Goal: Information Seeking & Learning: Find specific fact

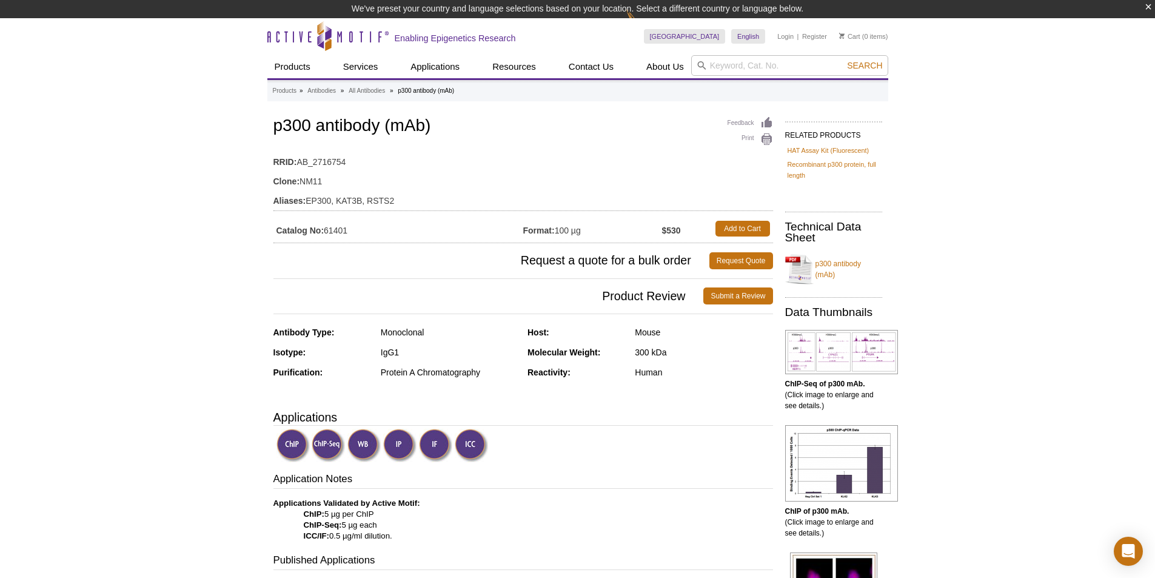
click at [689, 369] on div "Human" at bounding box center [704, 372] width 138 height 11
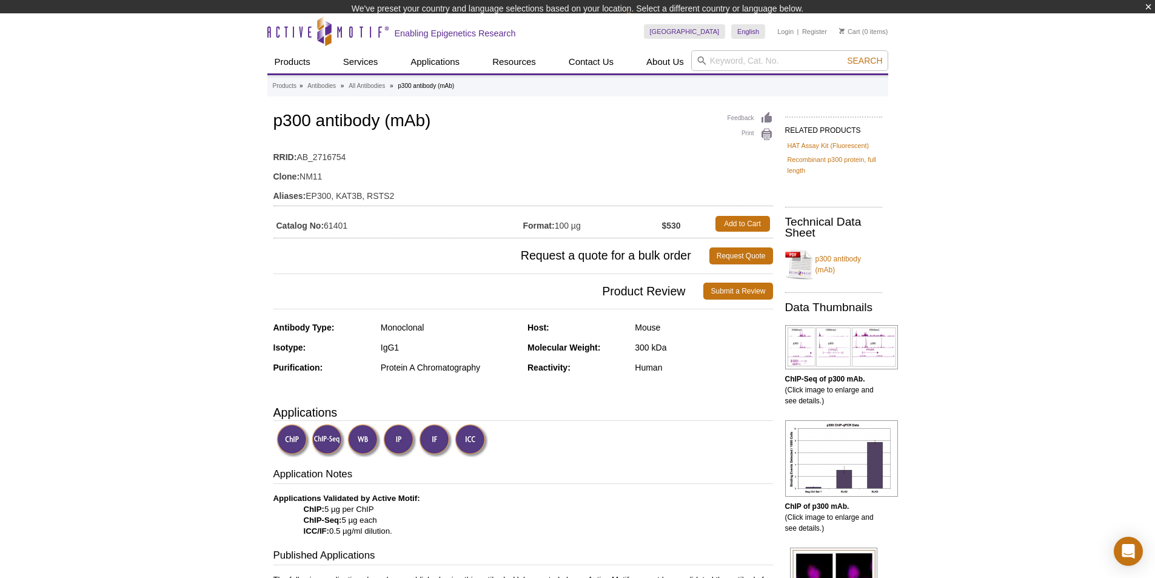
click at [293, 126] on h1 "p300 antibody (mAb)" at bounding box center [522, 122] width 499 height 21
click at [293, 126] on div "Feedback Print p300 antibody (mAb) RRID: AB_2716754 Clone: NM11 Aliases: EP300,…" at bounding box center [522, 173] width 499 height 129
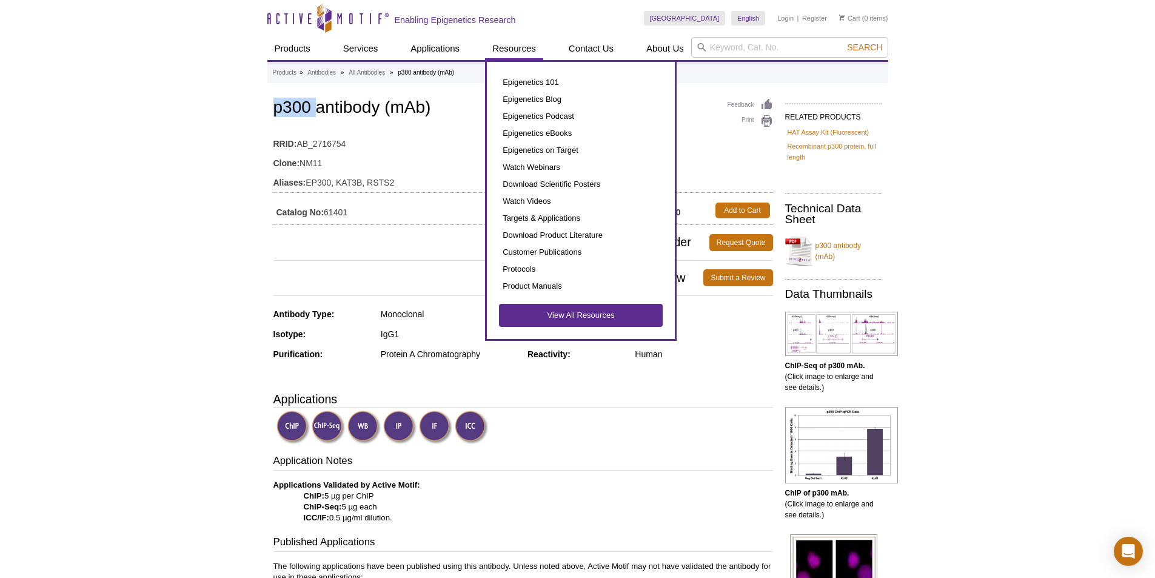
copy h1 "p300"
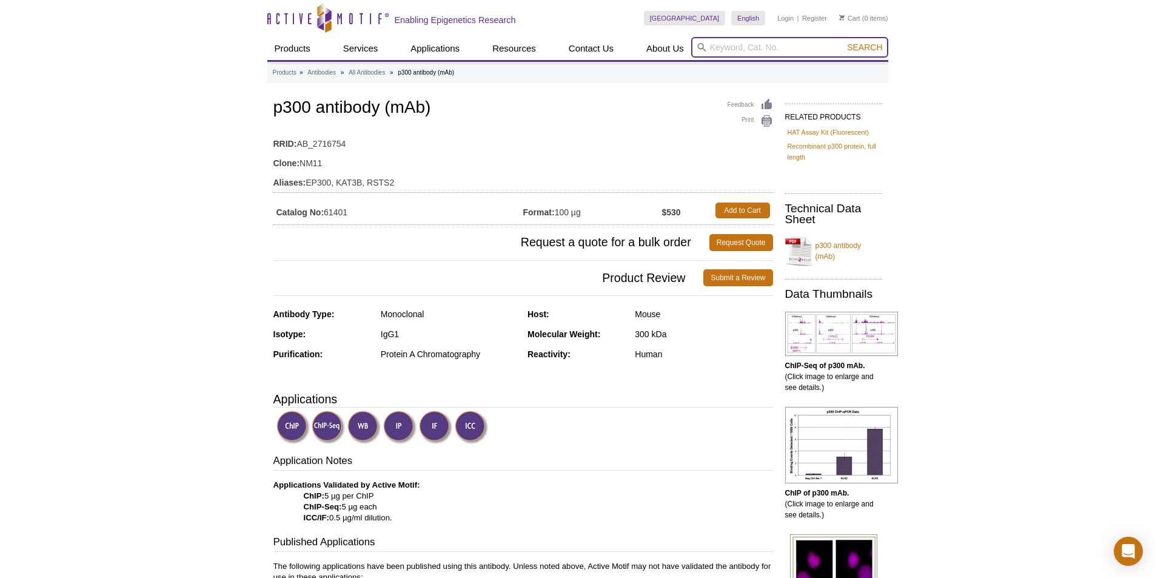
click at [720, 47] on input "search" at bounding box center [789, 47] width 197 height 21
paste input "p300"
type input "p300"
click at [860, 47] on span "Search" at bounding box center [864, 47] width 35 height 10
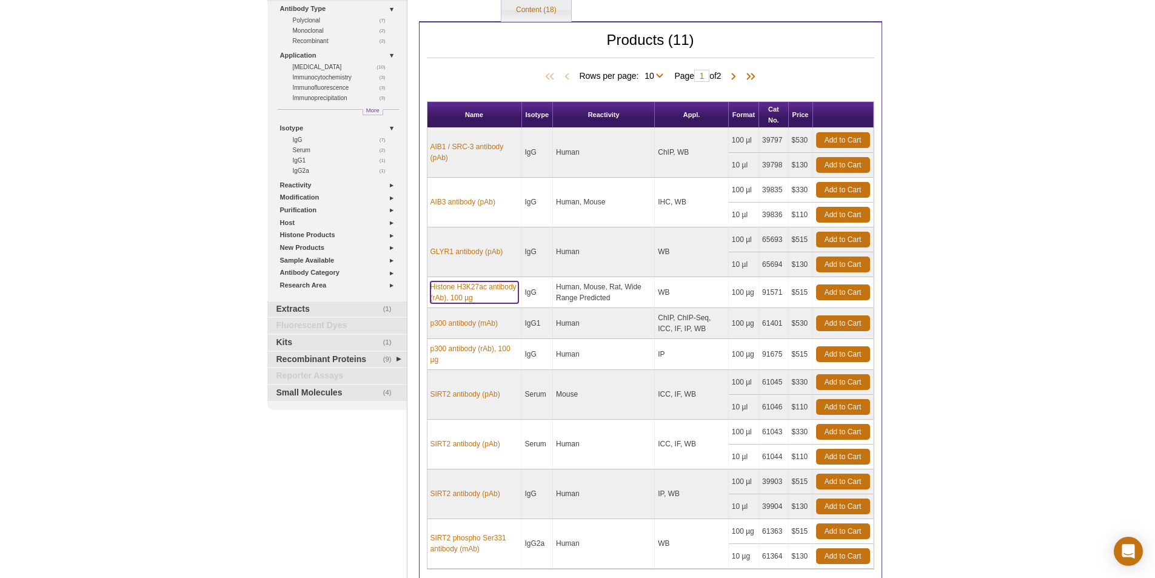
scroll to position [103, 0]
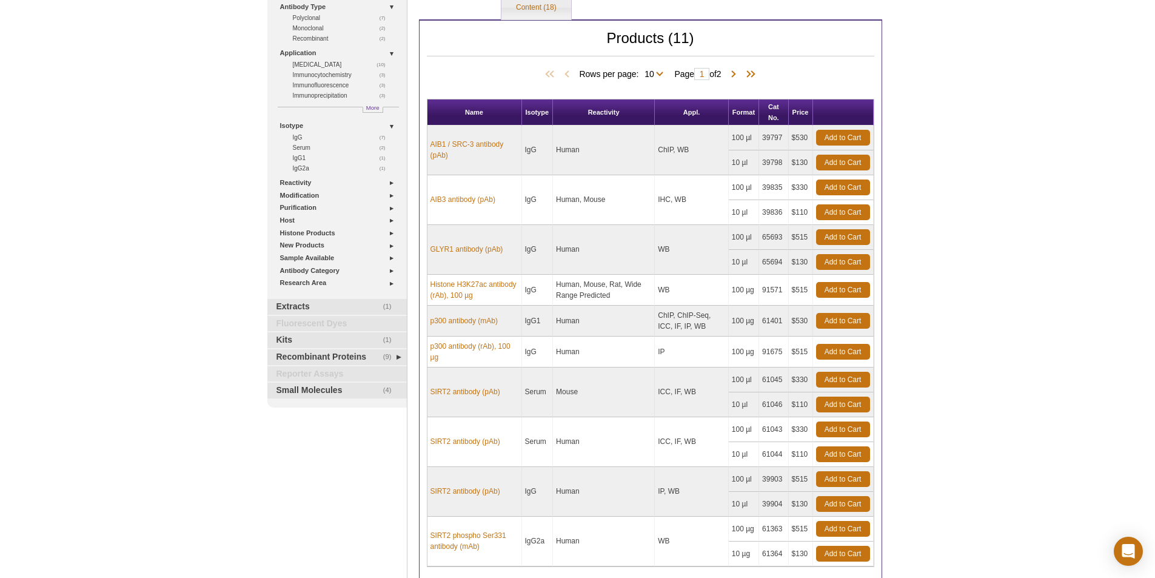
click at [1027, 270] on div "Active Motif Logo Enabling Epigenetics Research 0 Search Skip to content Active…" at bounding box center [577, 335] width 1155 height 877
click at [672, 347] on td "IP" at bounding box center [692, 351] width 74 height 31
drag, startPoint x: 682, startPoint y: 353, endPoint x: 459, endPoint y: 339, distance: 223.5
click at [459, 339] on tr "p300 antibody (rAb), 100 µg IgG Human IP 100 µg 91675 $515" at bounding box center [650, 351] width 446 height 31
click at [641, 343] on td "Human" at bounding box center [604, 351] width 102 height 31
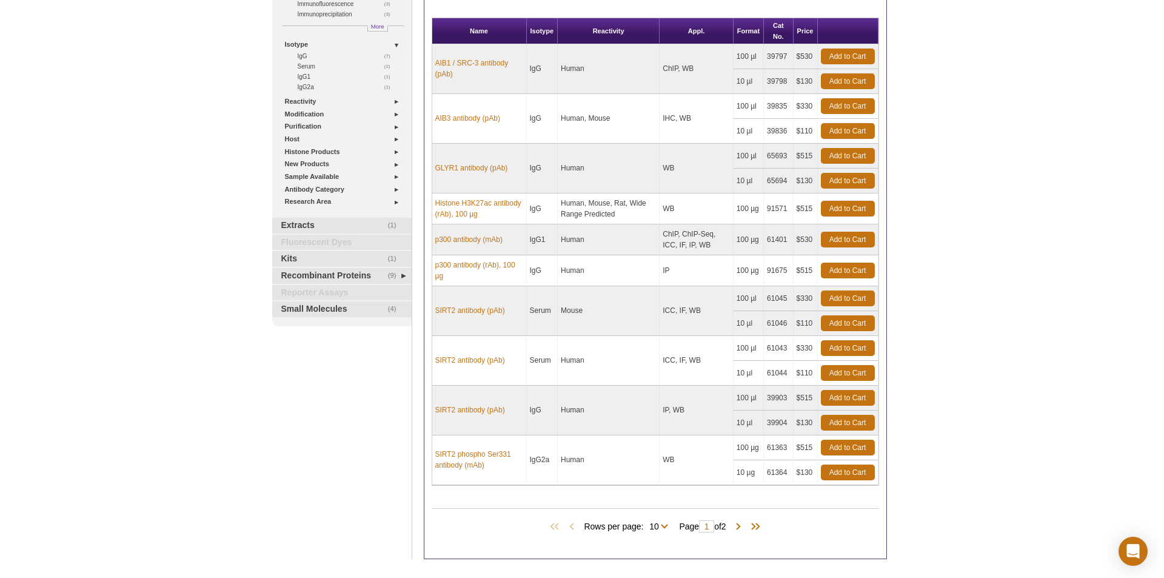
scroll to position [224, 0]
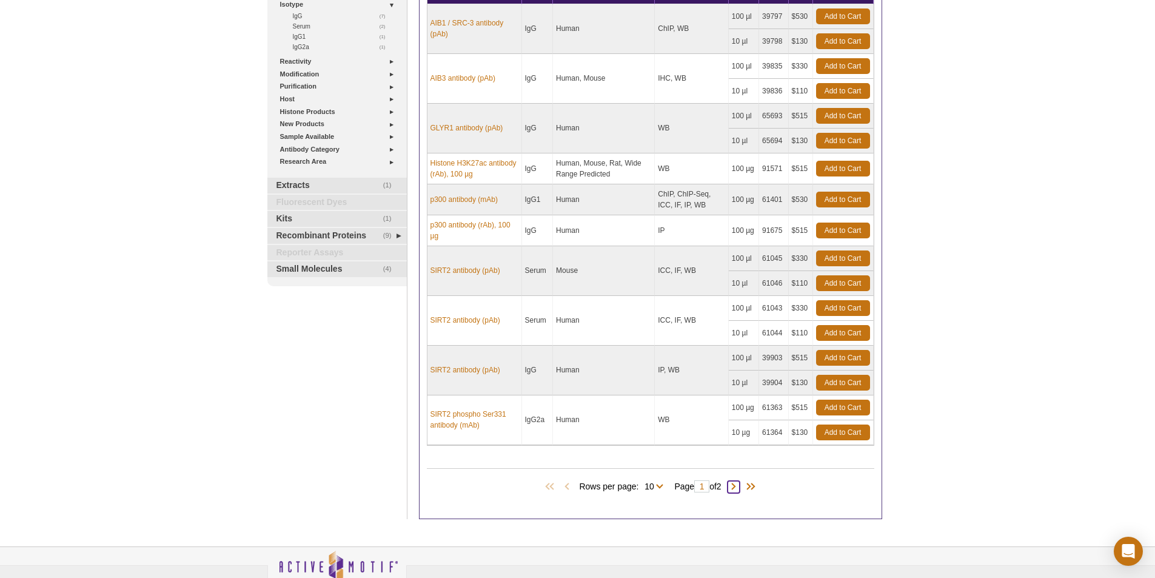
click at [733, 485] on span at bounding box center [733, 487] width 12 height 12
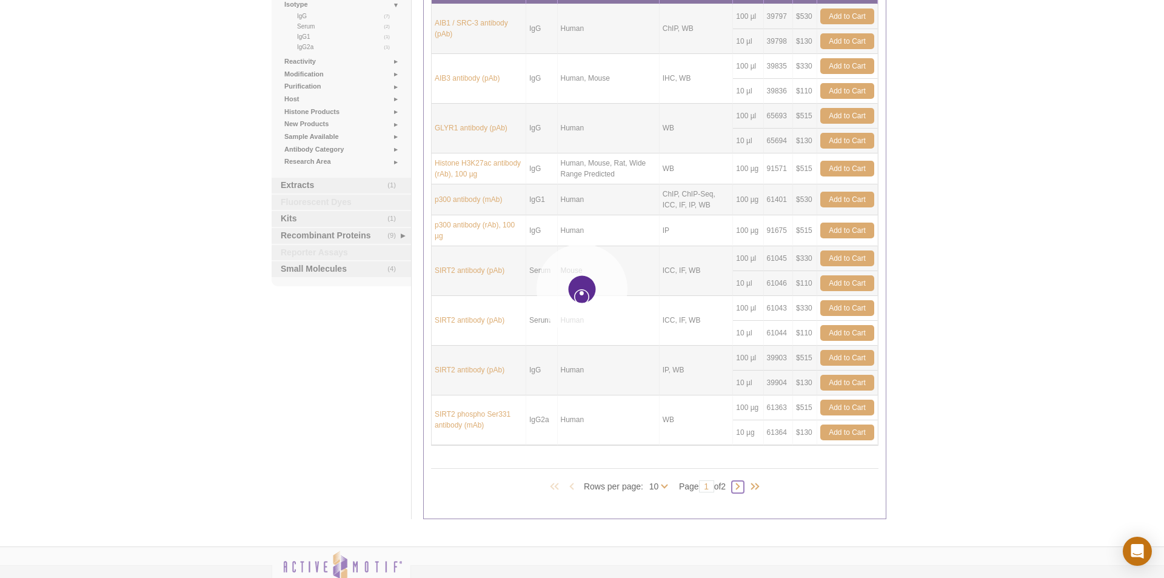
type input "2"
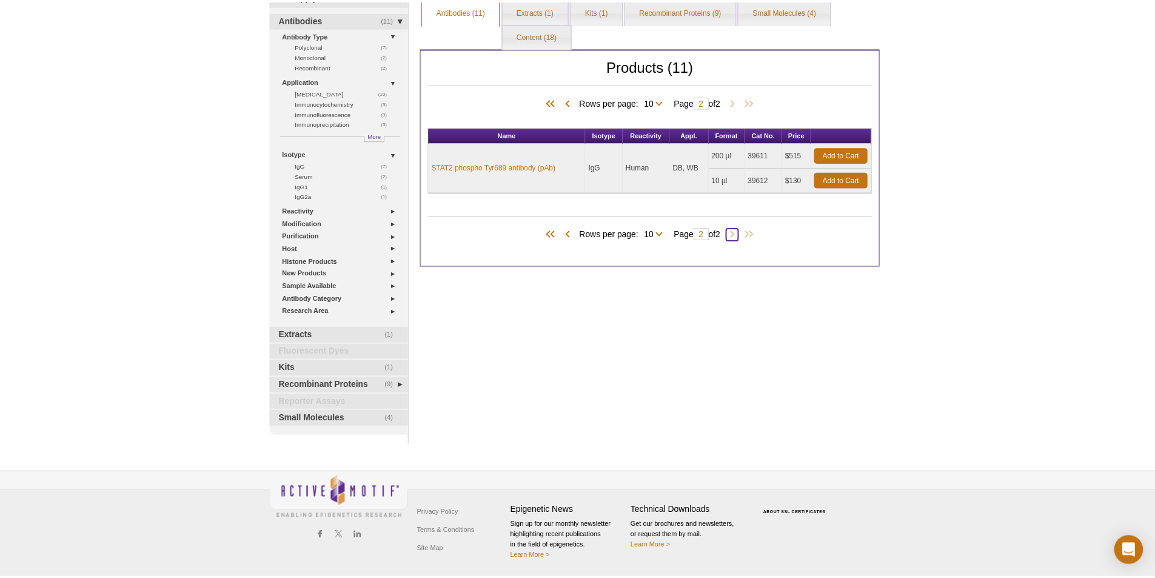
scroll to position [75, 0]
